Goal: Task Accomplishment & Management: Use online tool/utility

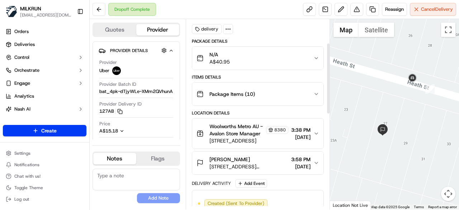
scroll to position [64, 0]
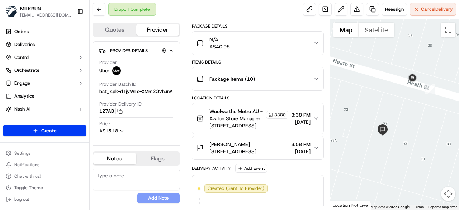
click at [309, 111] on span "3:38 PM" at bounding box center [300, 114] width 19 height 7
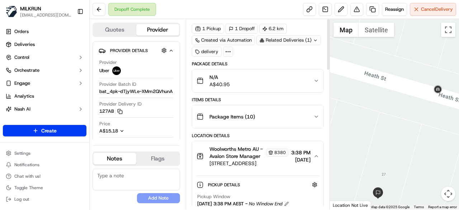
scroll to position [108, 0]
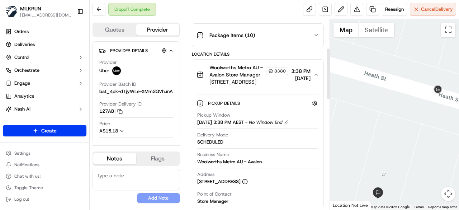
click at [312, 79] on div "Woolworths Metro AU - Avalon Store Manager 8380 74 Old Barrenjoey Rd, Avalon Be…" at bounding box center [255, 75] width 117 height 22
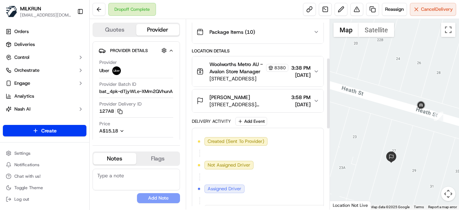
scroll to position [100, 0]
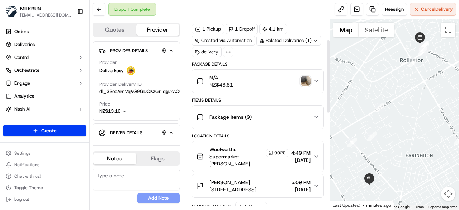
scroll to position [72, 0]
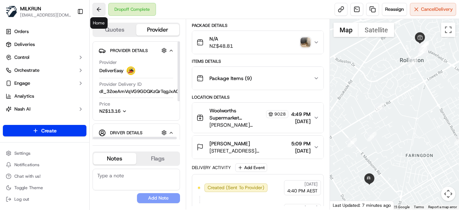
click at [102, 11] on button at bounding box center [99, 9] width 13 height 13
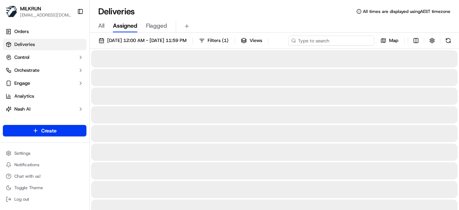
click at [329, 41] on div "[DATE] 12:00 AM - [DATE] 11:59 PM Filters ( 1 ) Views Map" at bounding box center [274, 42] width 369 height 13
paste input "[PERSON_NAME]"
click at [288, 46] on input "[PERSON_NAME]" at bounding box center [331, 41] width 86 height 10
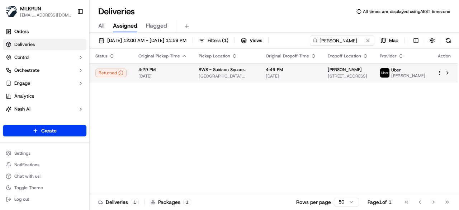
click at [358, 72] on span "[PERSON_NAME]" at bounding box center [345, 70] width 34 height 6
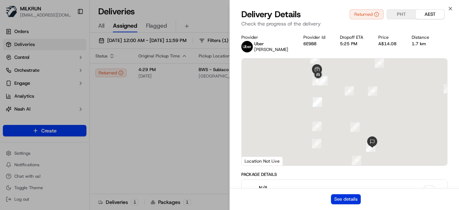
click at [354, 195] on button "See details" at bounding box center [346, 199] width 30 height 10
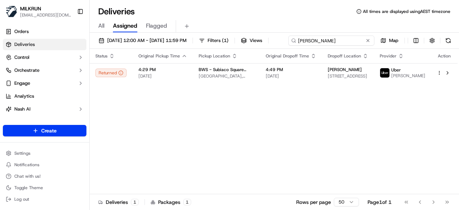
click at [346, 41] on input "[PERSON_NAME]" at bounding box center [331, 41] width 86 height 10
drag, startPoint x: 137, startPoint y: 54, endPoint x: 66, endPoint y: 54, distance: 71.4
click at [66, 54] on div "MILKRUN [EMAIL_ADDRESS][DOMAIN_NAME] Toggle Sidebar Orders Deliveries Control O…" at bounding box center [229, 105] width 459 height 210
paste input "[PERSON_NAME]"
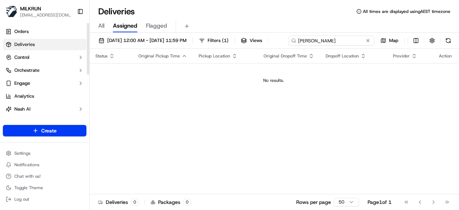
click at [288, 46] on input "[PERSON_NAME]" at bounding box center [331, 41] width 86 height 10
type input "[PERSON_NAME]"
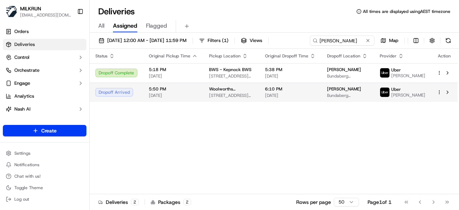
click at [442, 110] on div "Status Original Pickup Time Pickup Location Original Dropoff Time Dropoff Locat…" at bounding box center [274, 121] width 368 height 145
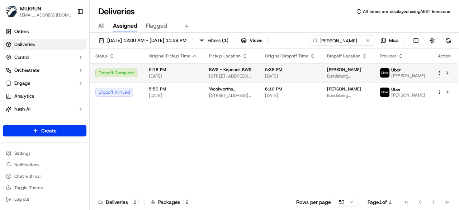
click at [324, 81] on td "[PERSON_NAME] Bundaberg [GEOGRAPHIC_DATA], [GEOGRAPHIC_DATA], [GEOGRAPHIC_DATA]" at bounding box center [347, 72] width 53 height 19
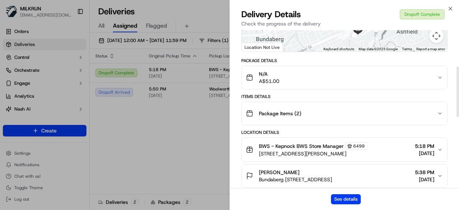
scroll to position [143, 0]
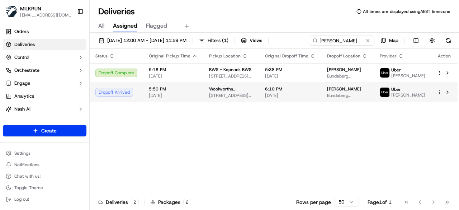
click at [439, 96] on html "MILKRUN [EMAIL_ADDRESS][DOMAIN_NAME] Toggle Sidebar Orders Deliveries Control O…" at bounding box center [229, 105] width 459 height 210
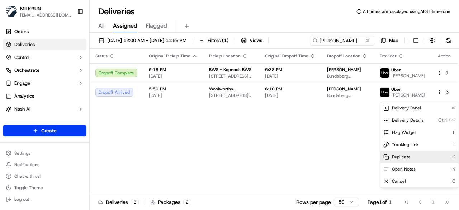
click at [416, 160] on div "Duplicate D" at bounding box center [420, 157] width 78 height 12
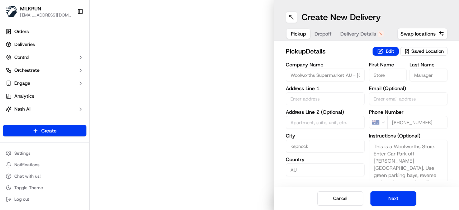
type input "106 Fe Walker St"
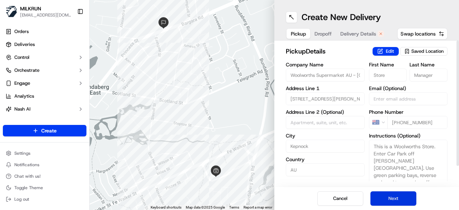
click at [402, 197] on button "Next" at bounding box center [394, 198] width 46 height 14
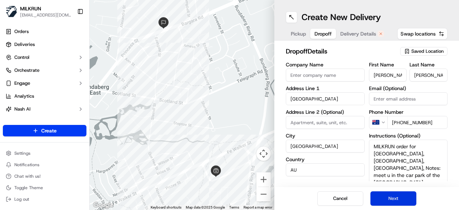
click at [400, 197] on button "Next" at bounding box center [394, 198] width 46 height 14
click at [329, 33] on span "Dropoff" at bounding box center [323, 33] width 17 height 7
click at [361, 30] on span "Delivery Details" at bounding box center [358, 33] width 36 height 7
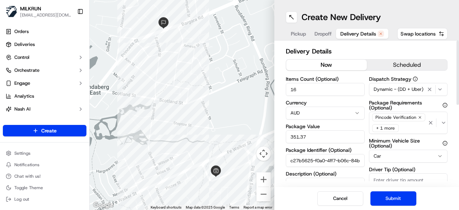
click at [335, 61] on button "now" at bounding box center [326, 65] width 81 height 11
drag, startPoint x: 314, startPoint y: 86, endPoint x: 291, endPoint y: 93, distance: 23.3
click at [291, 93] on input "16" at bounding box center [325, 89] width 79 height 13
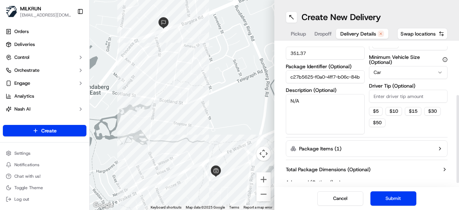
scroll to position [90, 0]
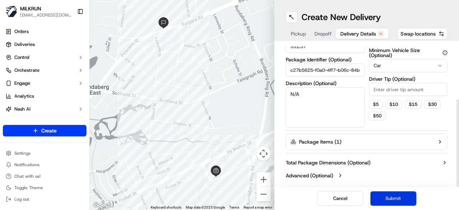
type input "5"
click at [405, 198] on button "Submit" at bounding box center [394, 198] width 46 height 14
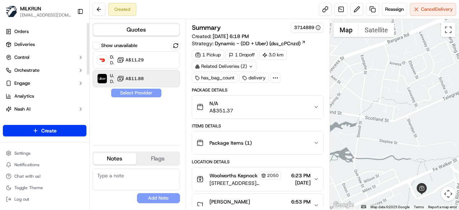
click at [136, 80] on span "A$11.88" at bounding box center [135, 79] width 18 height 6
click at [138, 93] on button "Assign Provider" at bounding box center [136, 93] width 51 height 9
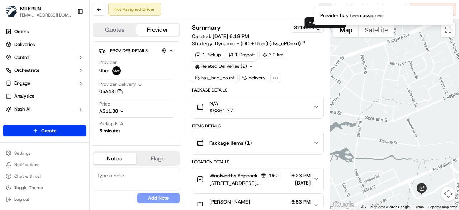
click at [326, 9] on li "Provider has been assigned" at bounding box center [383, 15] width 139 height 19
click at [445, 11] on icon "Notifications (F8)" at bounding box center [447, 12] width 6 height 6
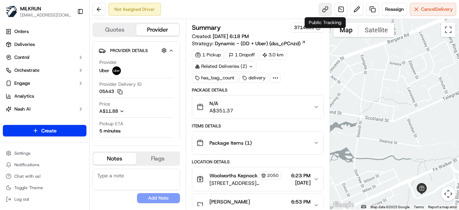
click at [325, 11] on link at bounding box center [325, 9] width 13 height 13
